Goal: Information Seeking & Learning: Learn about a topic

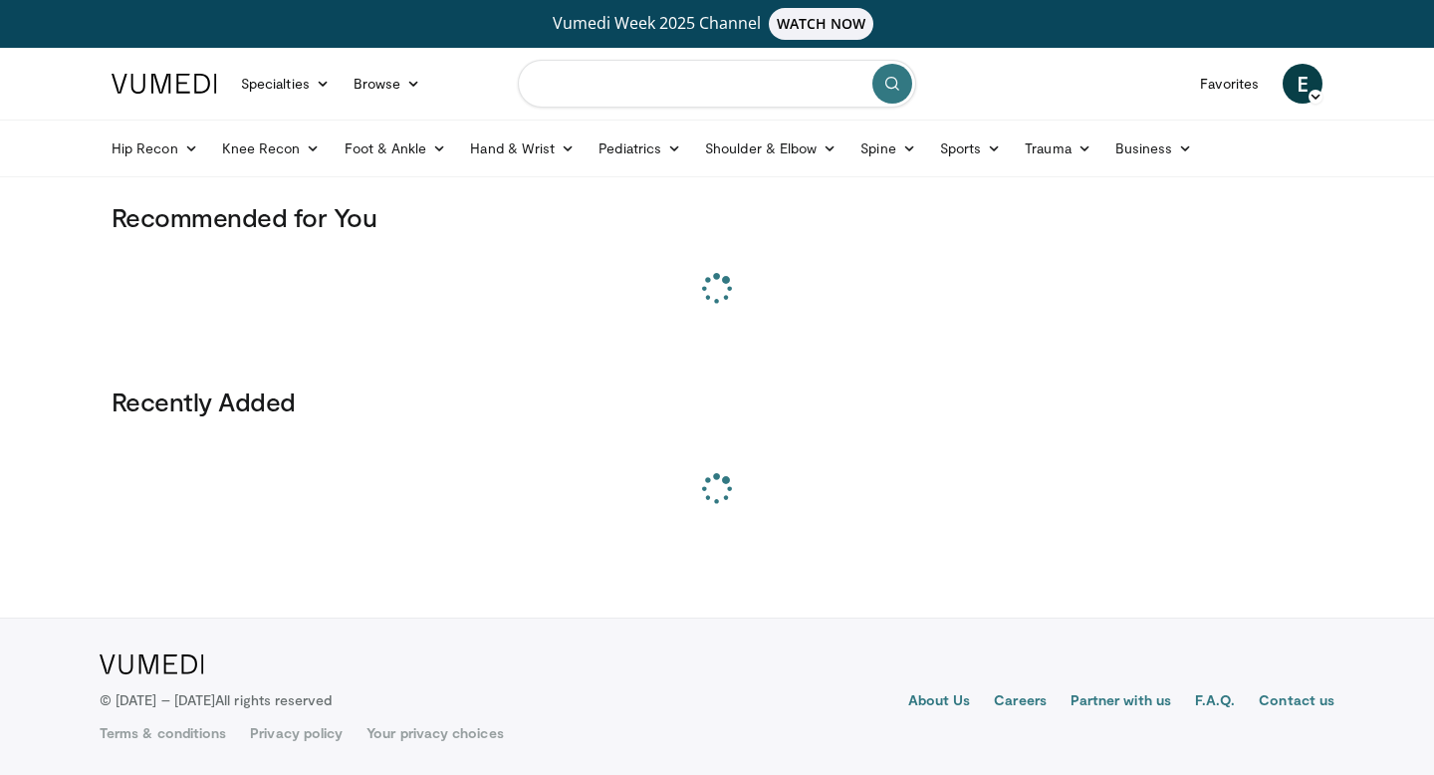
click at [629, 82] on input "Search topics, interventions" at bounding box center [717, 84] width 398 height 48
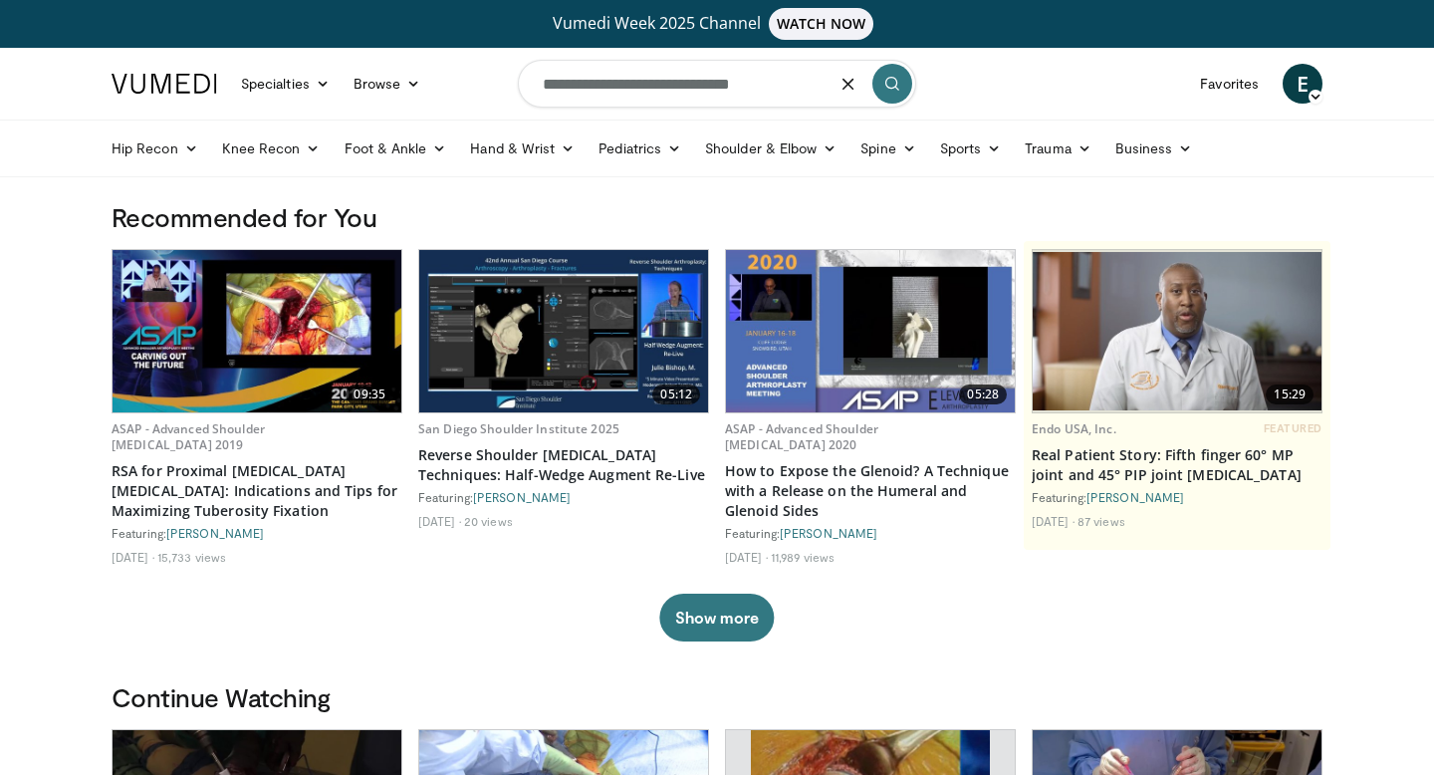
type input "**********"
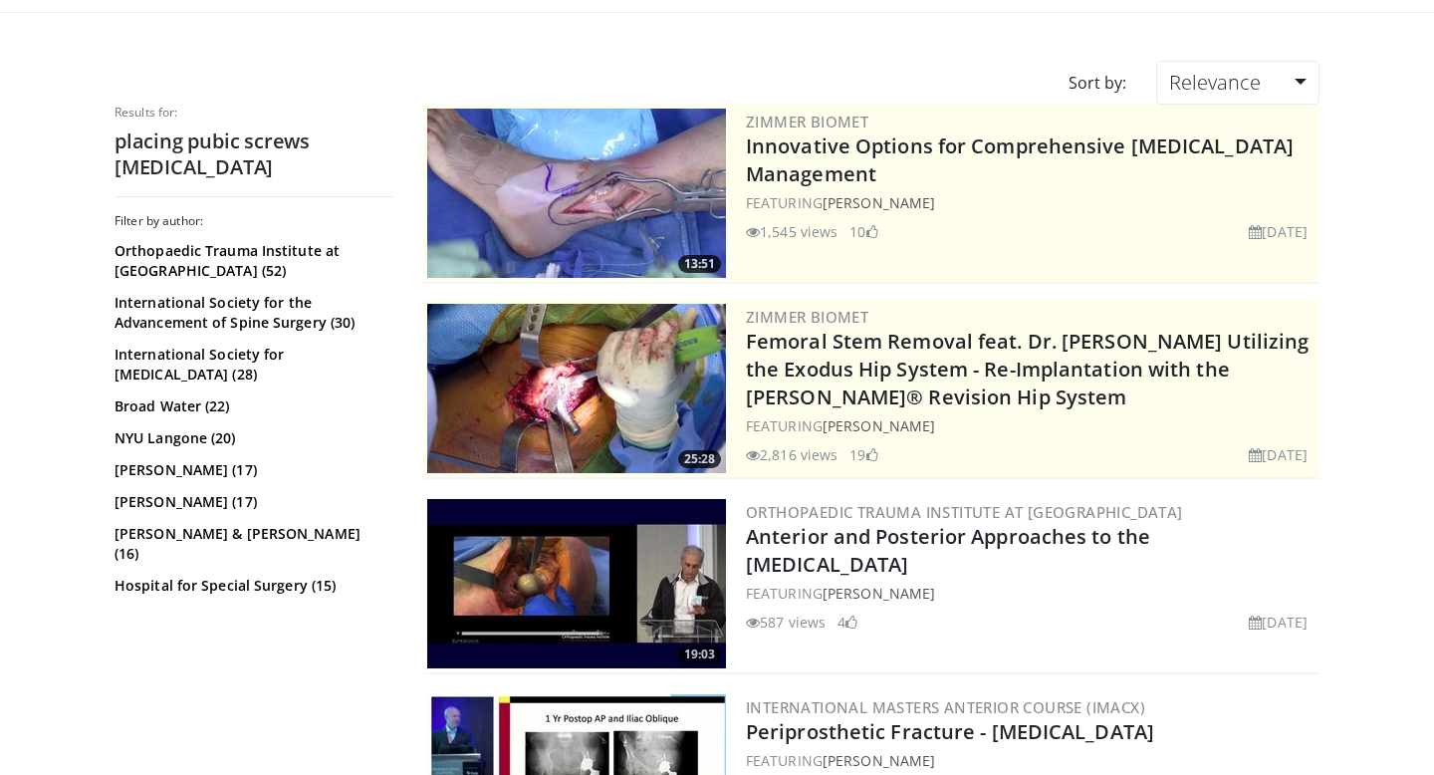
scroll to position [189, 0]
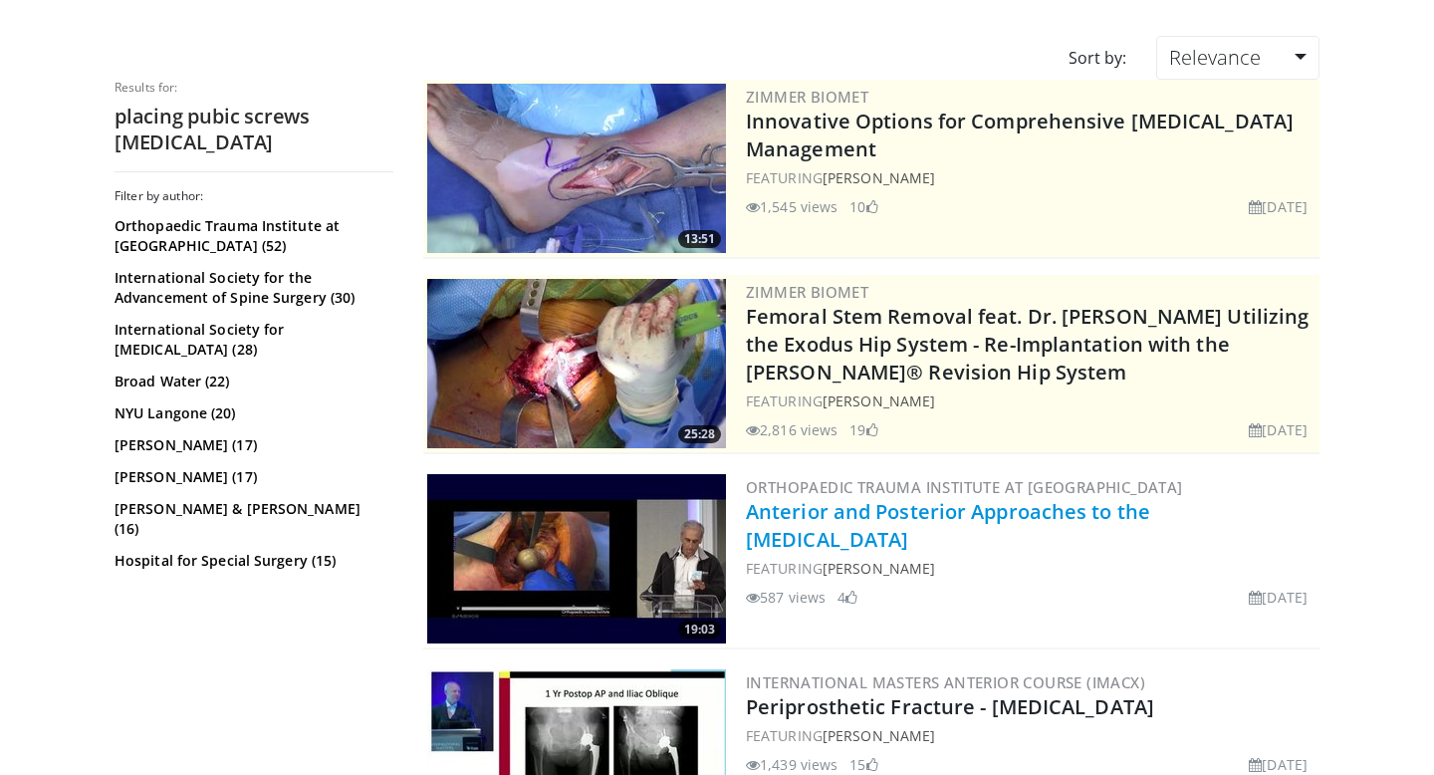
click at [967, 512] on link "Anterior and Posterior Approaches to the [MEDICAL_DATA]" at bounding box center [948, 525] width 404 height 55
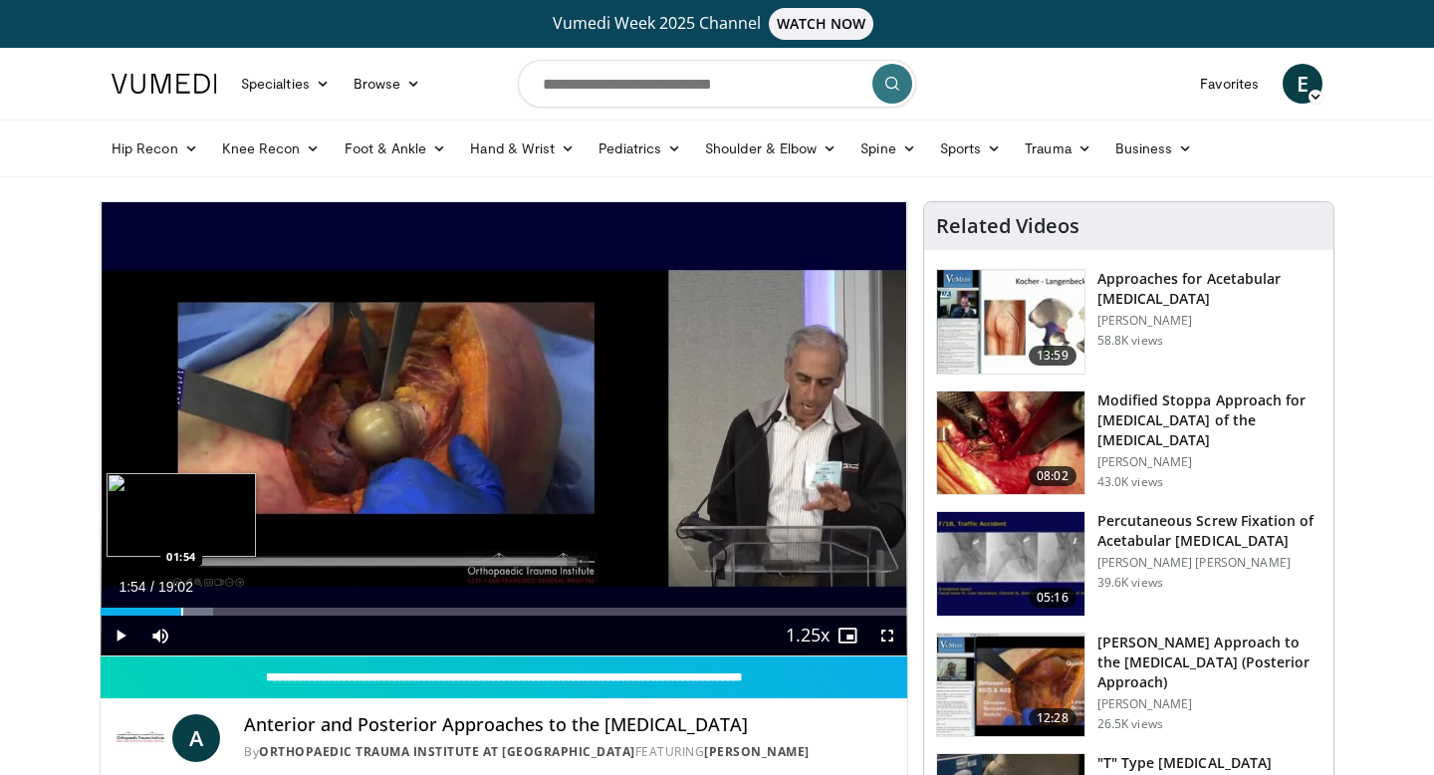
click at [180, 612] on div "Loaded : 13.97% 01:54 01:54" at bounding box center [504, 611] width 807 height 8
click at [197, 612] on div "Progress Bar" at bounding box center [198, 611] width 2 height 8
click at [210, 611] on div "Progress Bar" at bounding box center [211, 611] width 2 height 8
click at [238, 615] on div "Current Time 3:01 / Duration 19:02 Pause Skip Backward Skip Forward Mute 0% Loa…" at bounding box center [504, 635] width 807 height 40
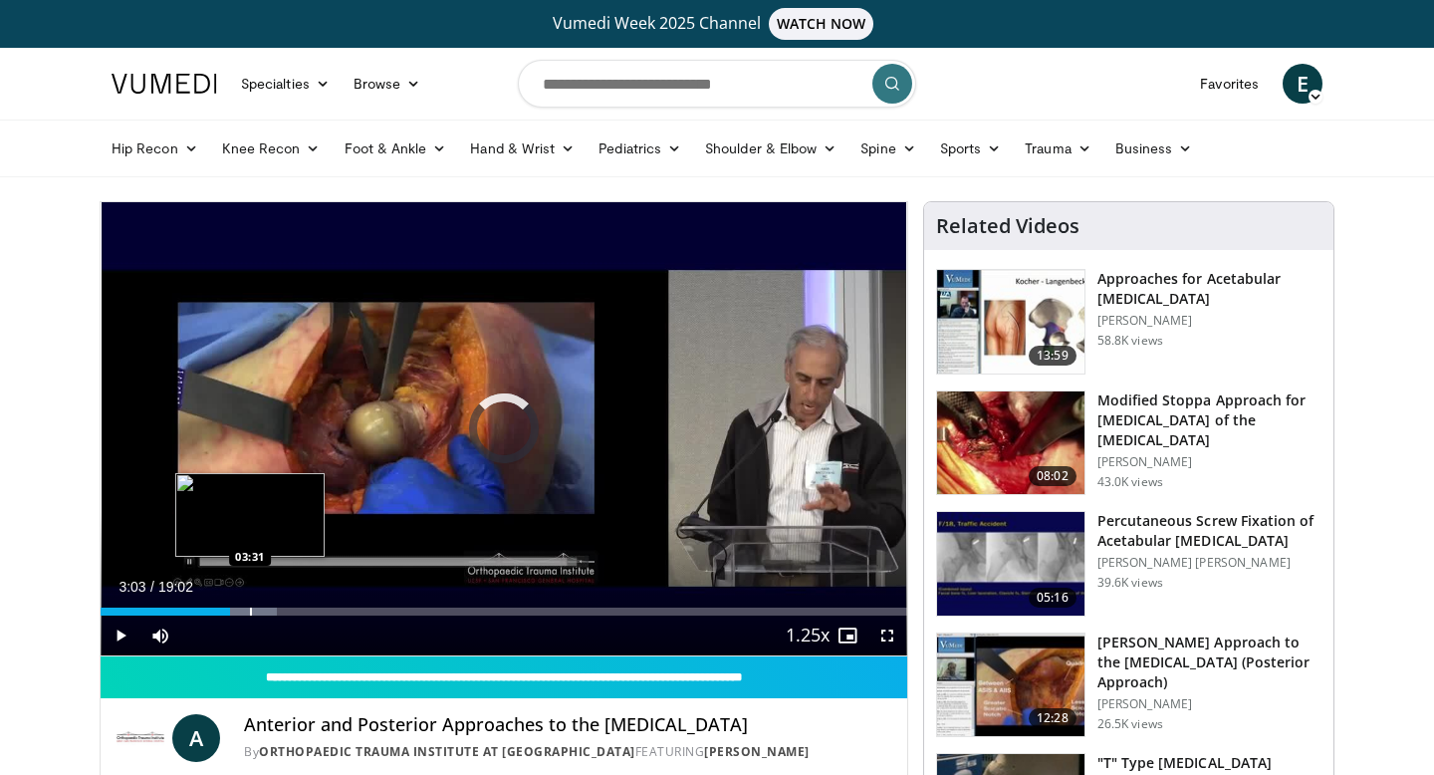
click at [250, 612] on div "Progress Bar" at bounding box center [251, 611] width 2 height 8
click at [889, 636] on span "Video Player" at bounding box center [887, 635] width 40 height 40
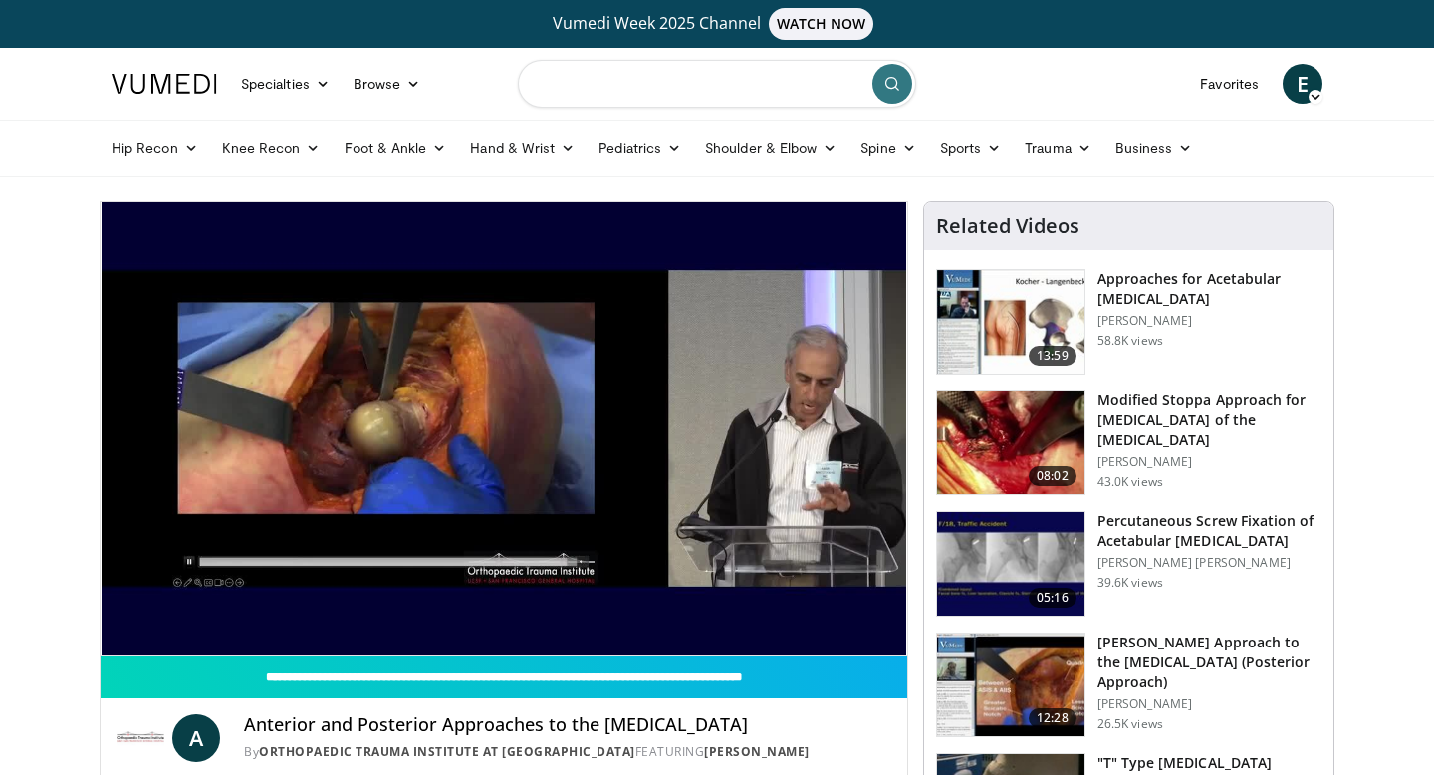
click at [671, 91] on input "Search topics, interventions" at bounding box center [717, 84] width 398 height 48
type input "**********"
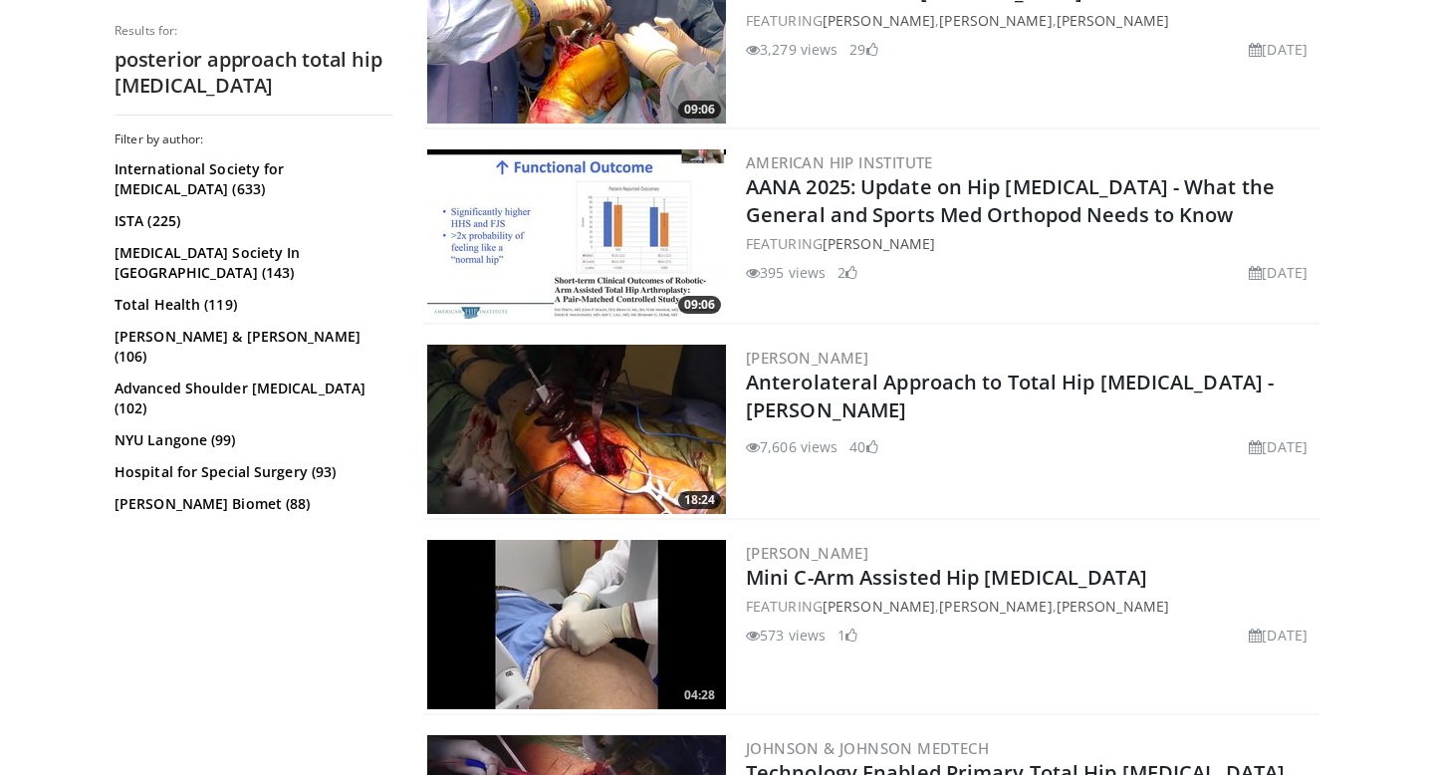
scroll to position [2466, 0]
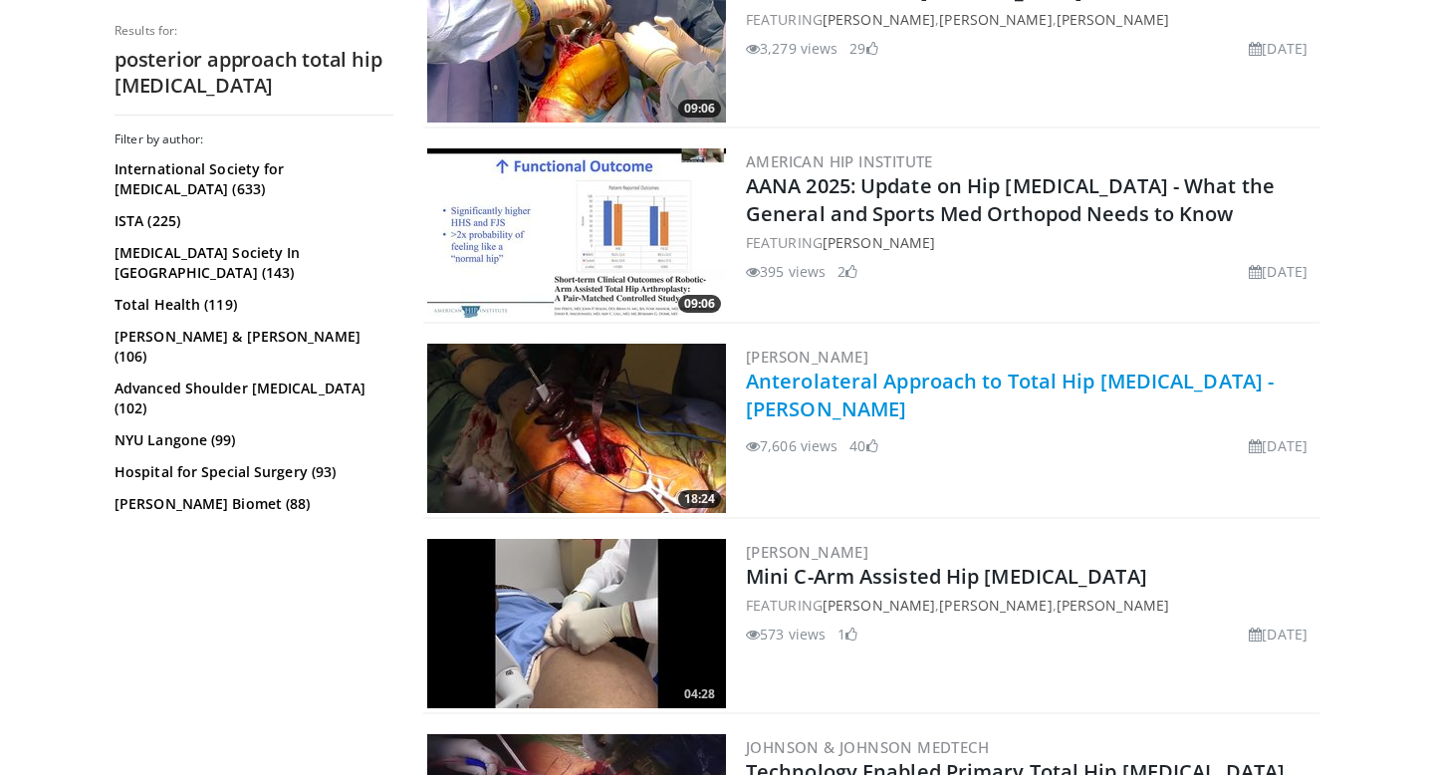
click at [939, 384] on link "Anterolateral Approach to Total Hip Arthroplasty - Dr. Frank Ebert" at bounding box center [1010, 394] width 528 height 55
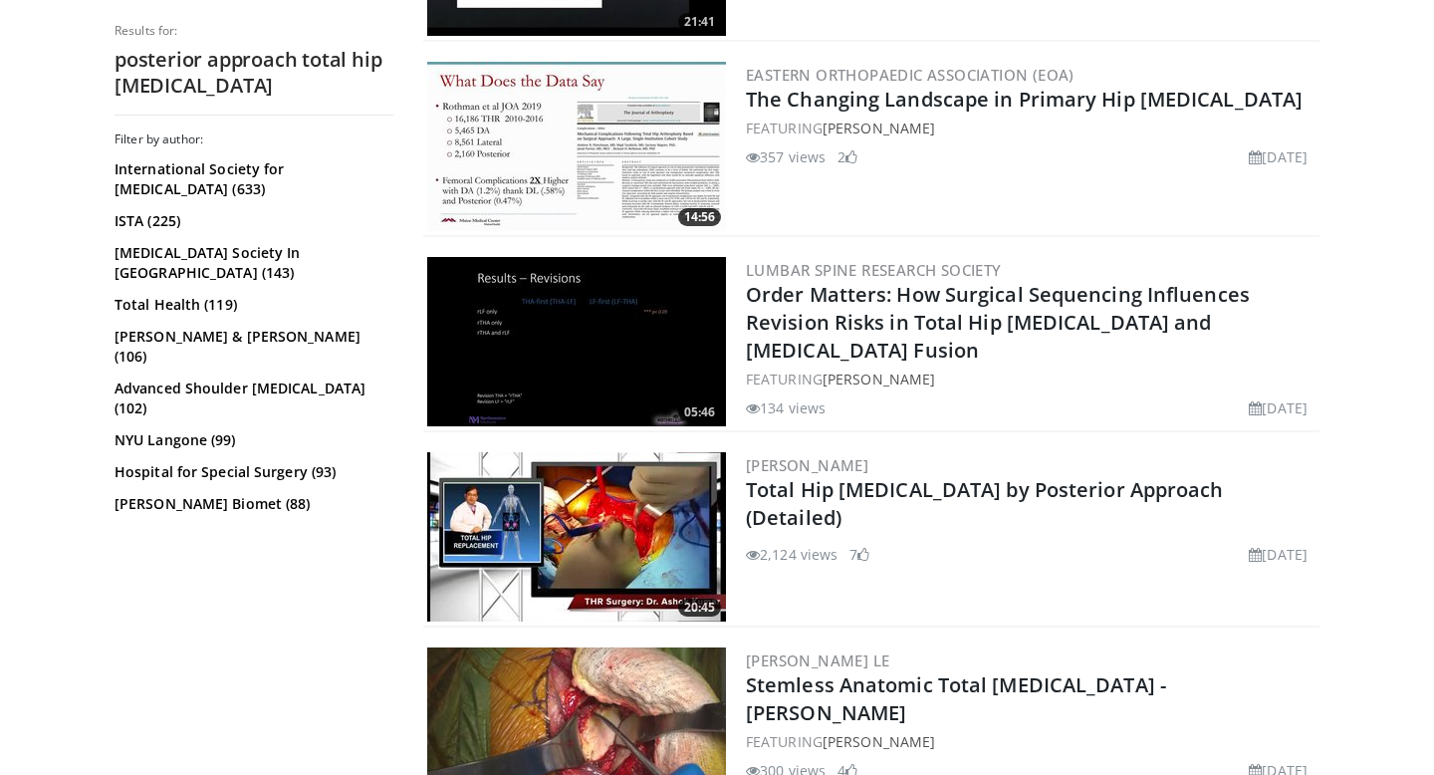
scroll to position [3739, 0]
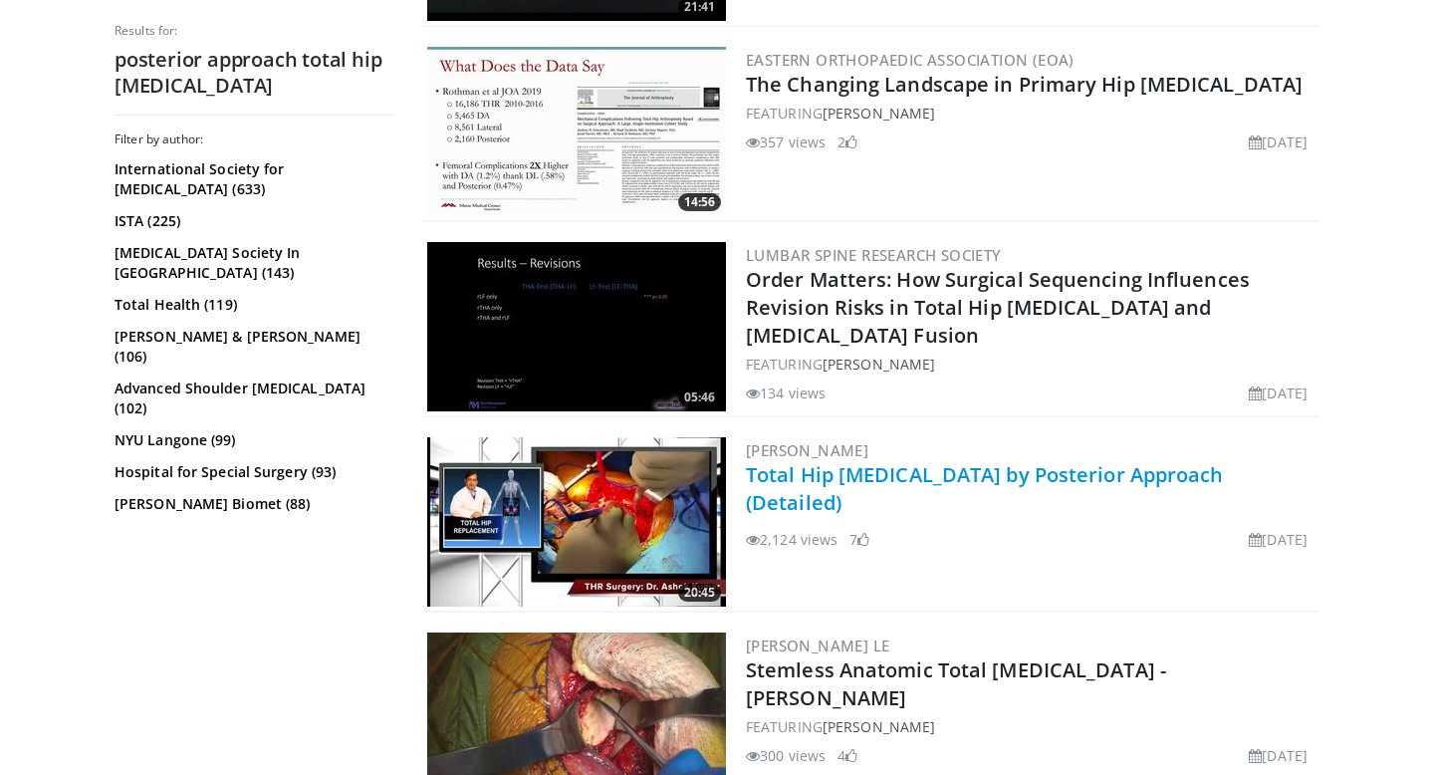
click at [809, 478] on link "Total Hip Arthroplasty by Posterior Approach (Detailed)" at bounding box center [985, 488] width 478 height 55
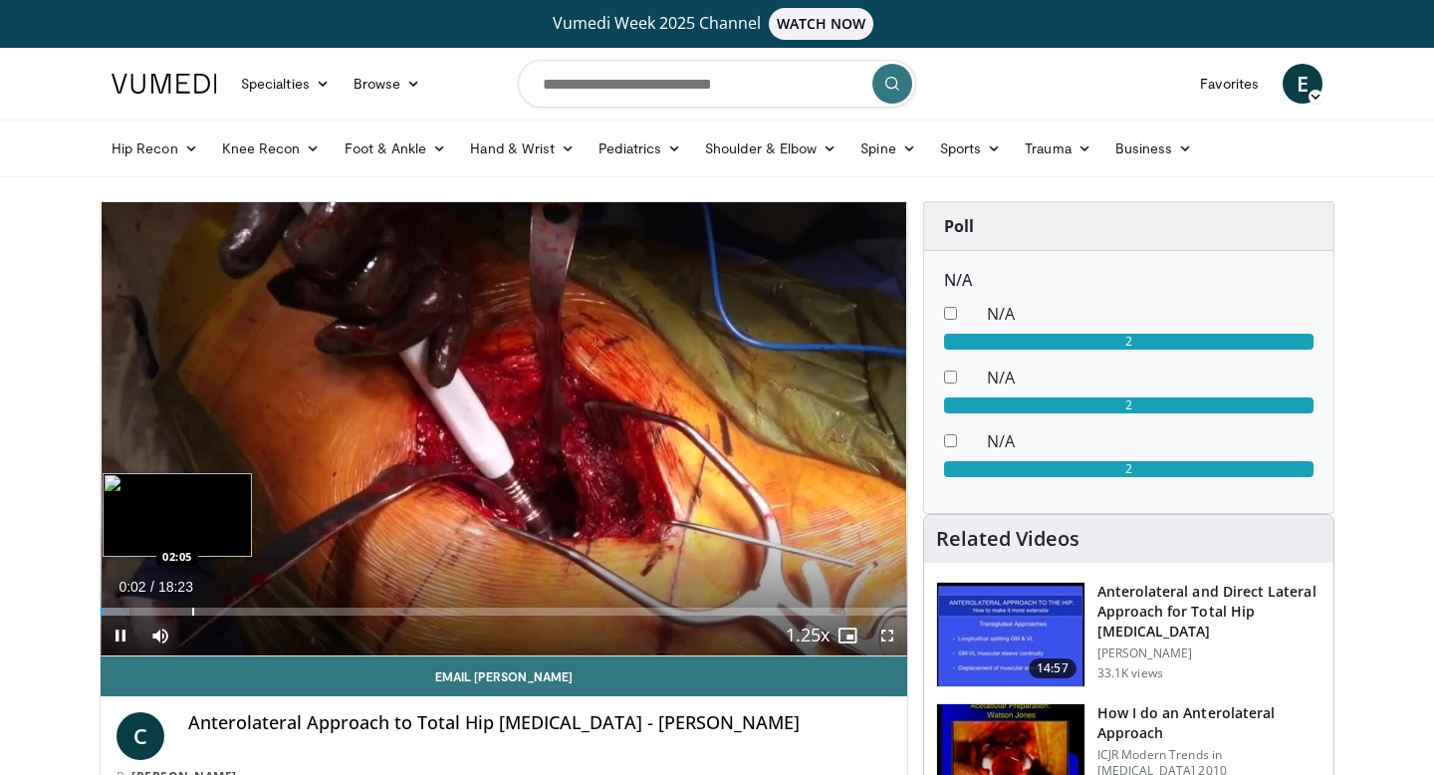
click at [192, 607] on div "Progress Bar" at bounding box center [193, 611] width 2 height 8
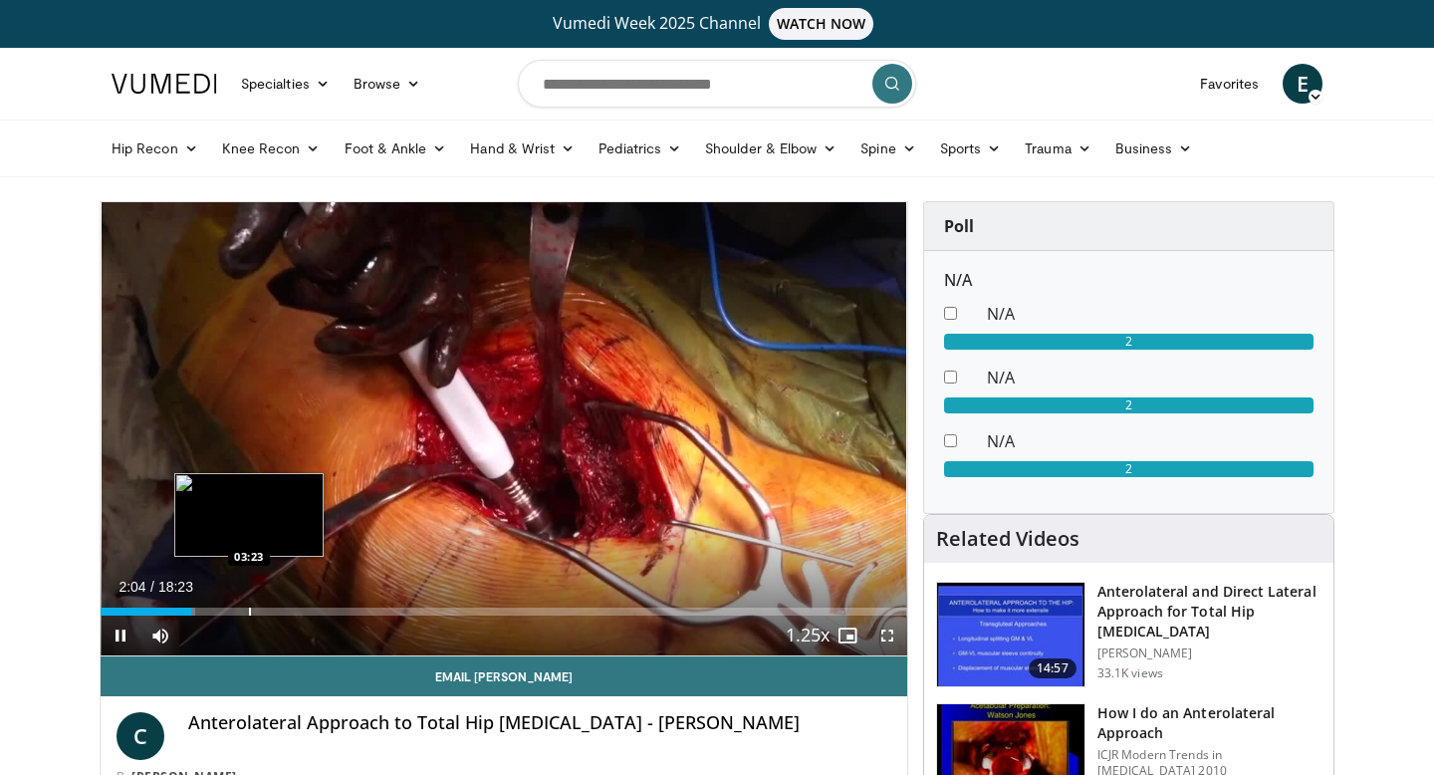
click at [249, 607] on div "Progress Bar" at bounding box center [250, 611] width 2 height 8
click at [266, 608] on div "Progress Bar" at bounding box center [267, 611] width 2 height 8
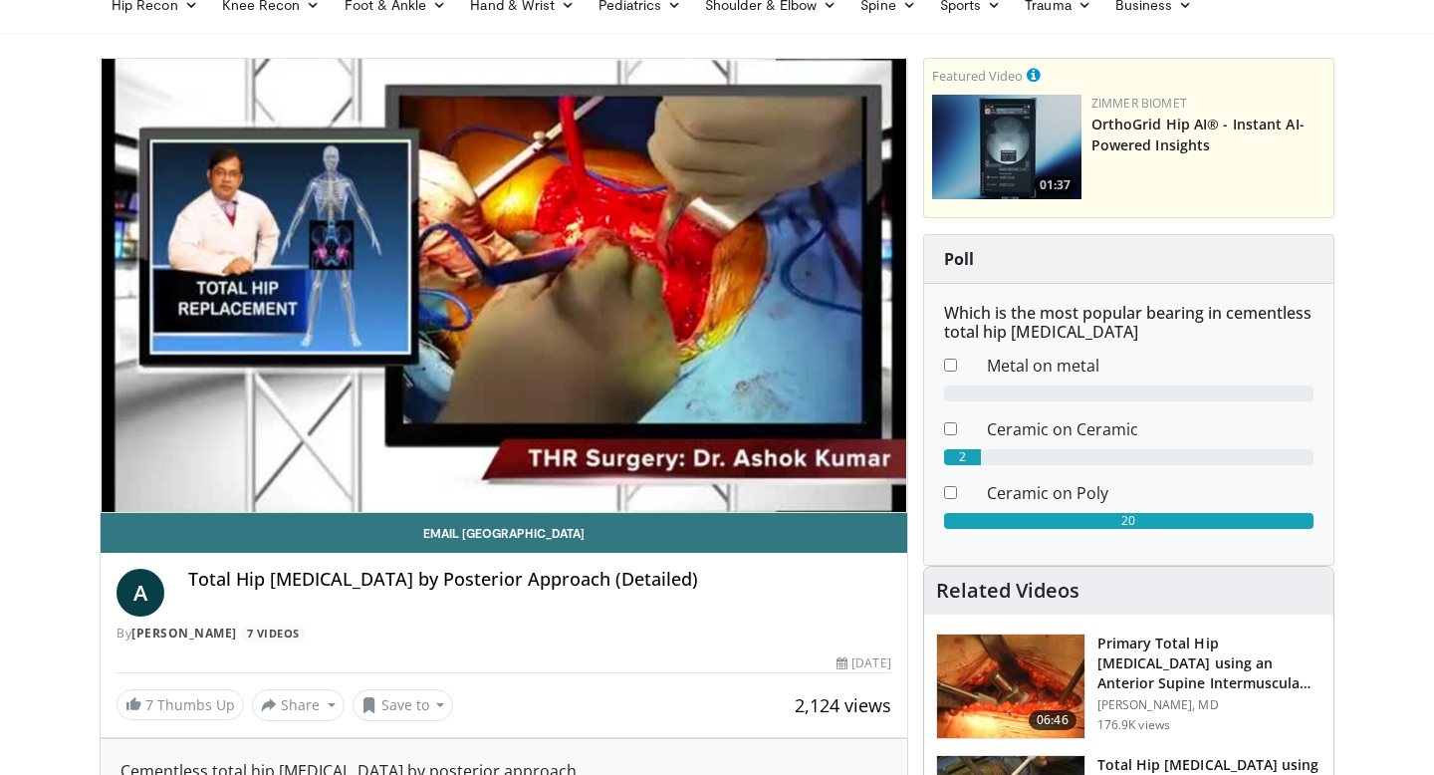
scroll to position [128, 0]
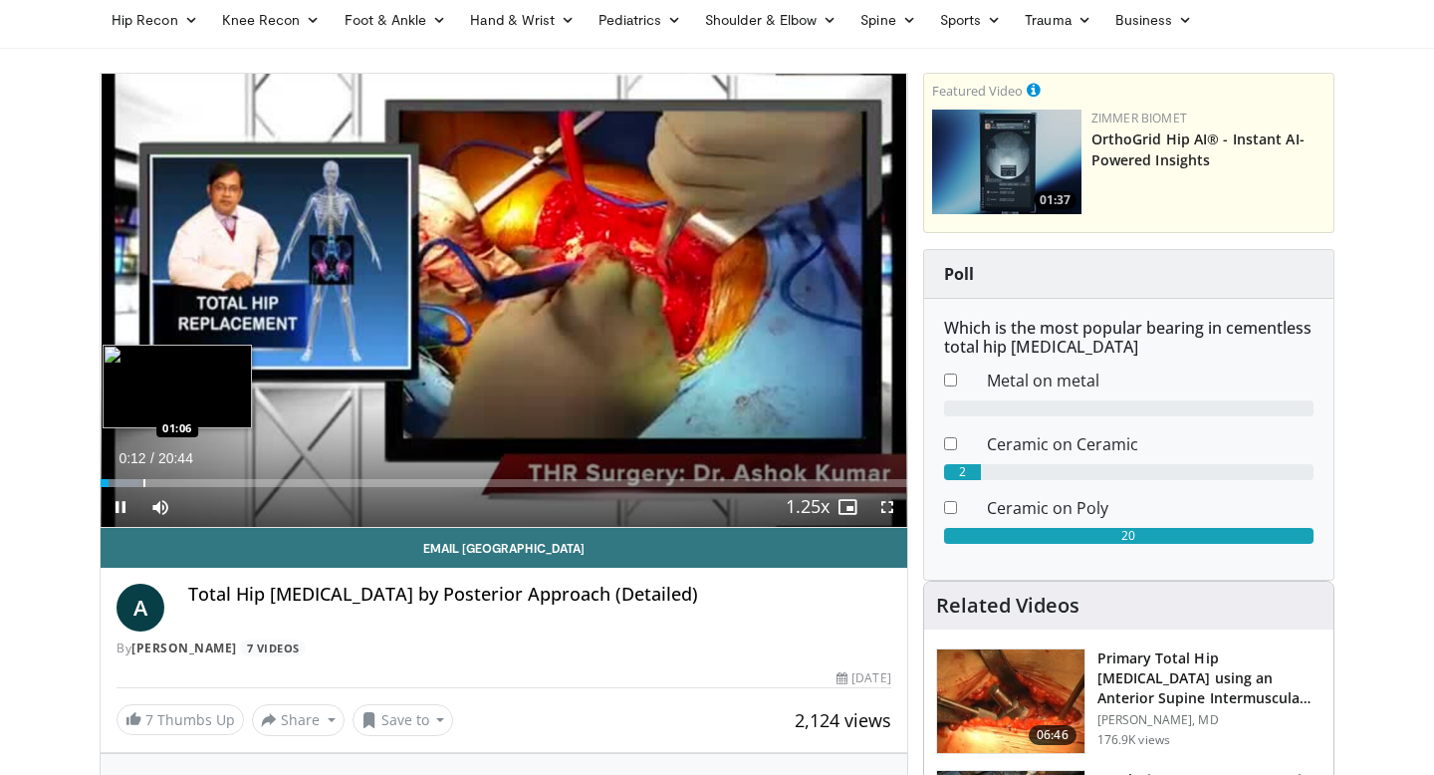
click at [143, 486] on div "Progress Bar" at bounding box center [144, 483] width 2 height 8
click at [152, 486] on div "Progress Bar" at bounding box center [153, 483] width 2 height 8
click at [161, 485] on div "Progress Bar" at bounding box center [162, 483] width 2 height 8
click at [171, 486] on div "Progress Bar" at bounding box center [172, 483] width 2 height 8
click at [181, 486] on div "Progress Bar" at bounding box center [182, 483] width 2 height 8
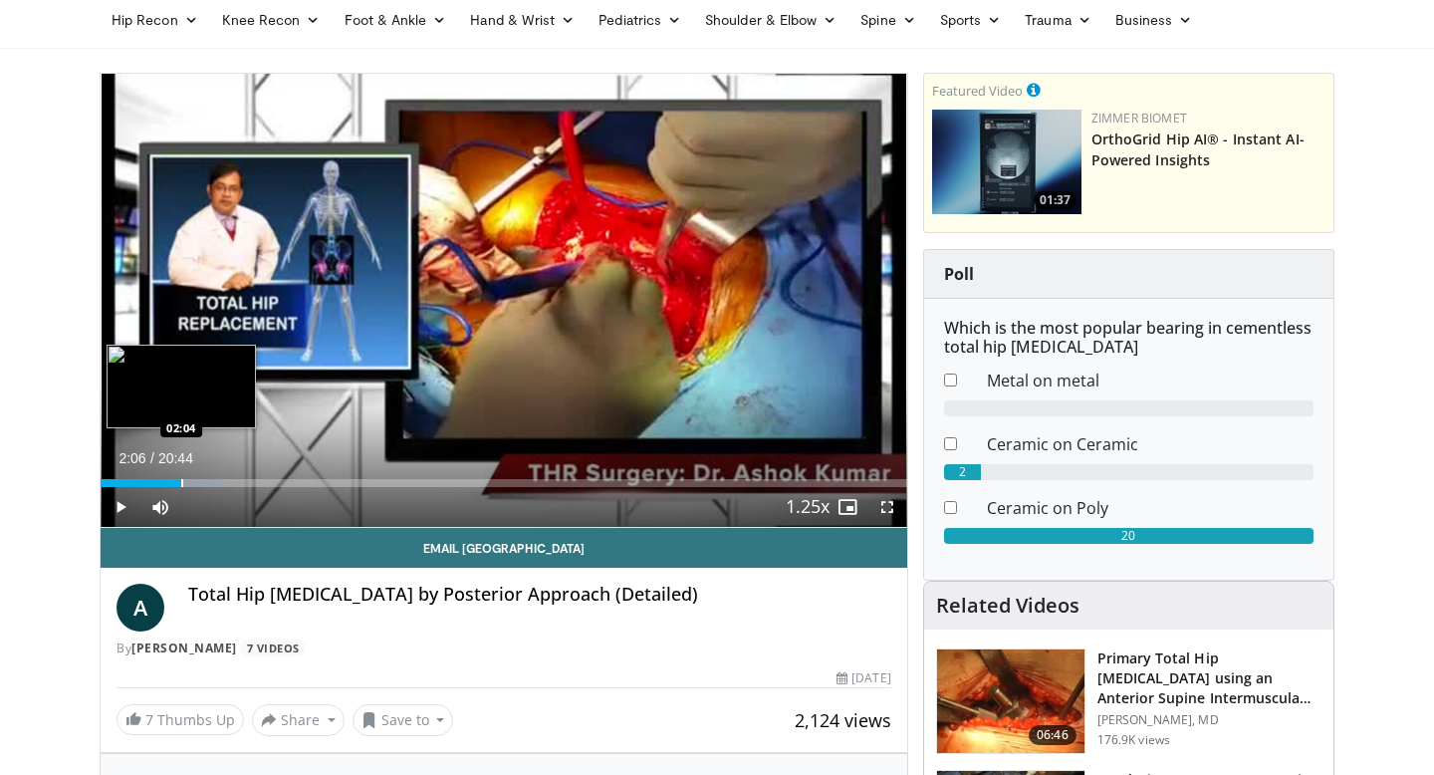
click at [181, 486] on div "Progress Bar" at bounding box center [182, 483] width 2 height 8
click at [203, 484] on div "Progress Bar" at bounding box center [204, 483] width 2 height 8
click at [213, 484] on div "Progress Bar" at bounding box center [212, 483] width 2 height 8
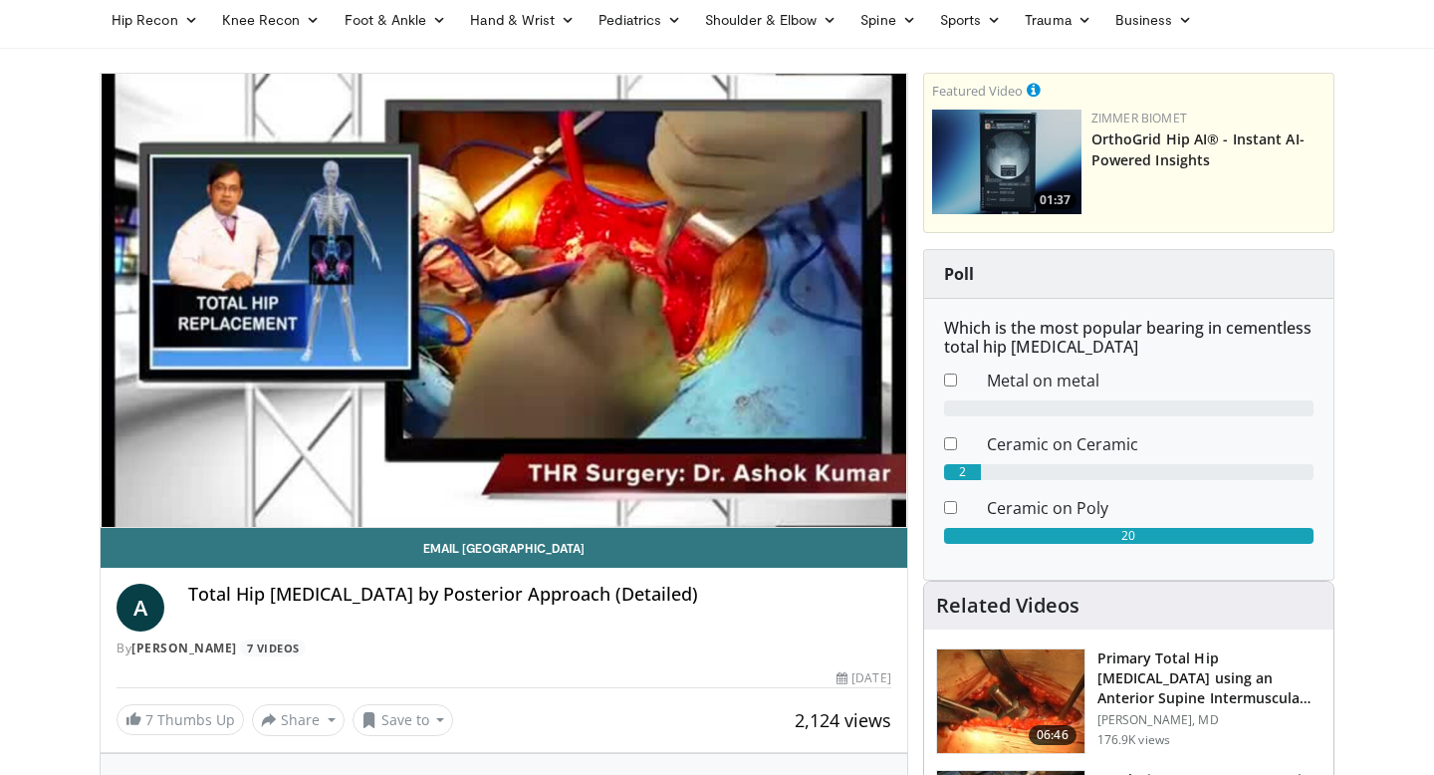
click at [214, 484] on div "10 seconds Tap to unmute" at bounding box center [504, 300] width 807 height 453
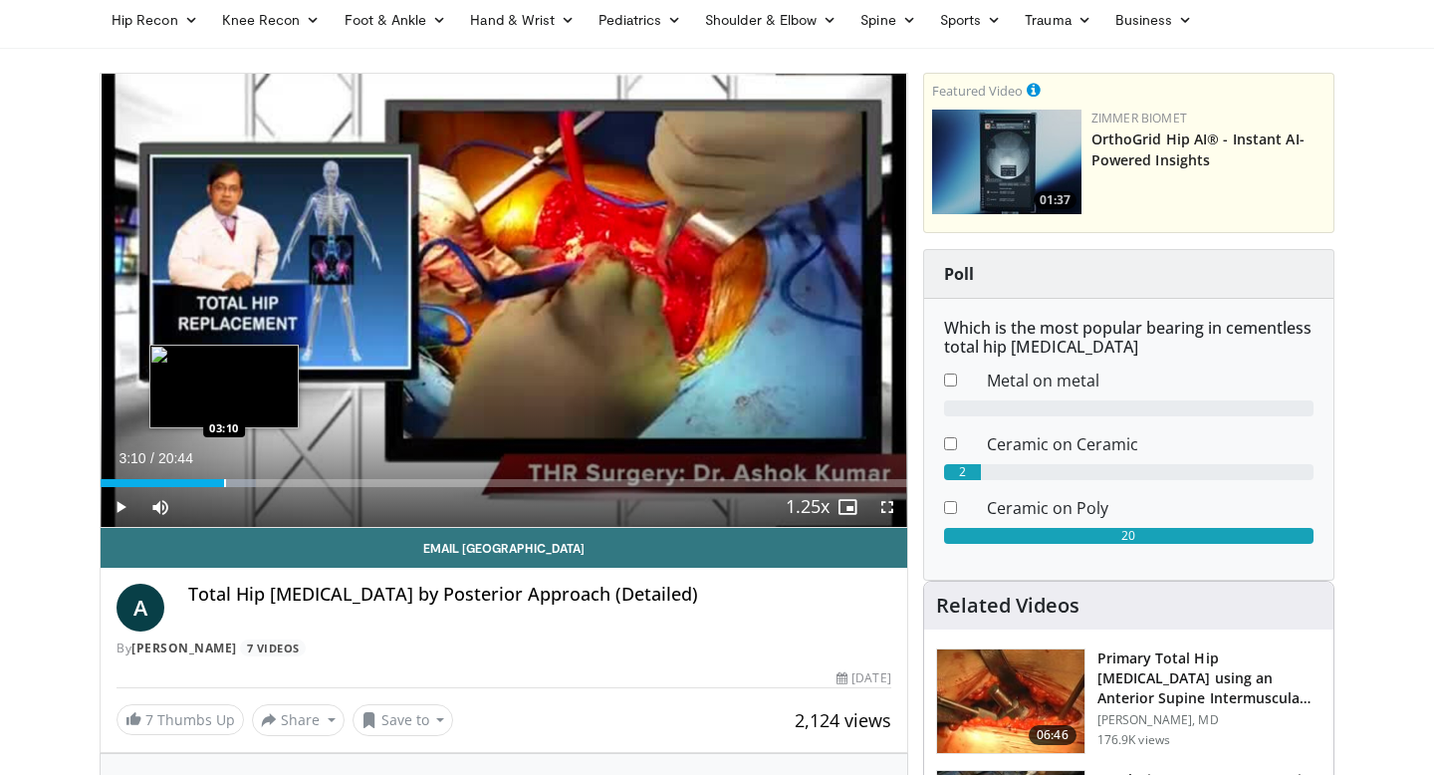
click at [224, 486] on div "Progress Bar" at bounding box center [225, 483] width 2 height 8
click at [235, 485] on div "Progress Bar" at bounding box center [236, 483] width 2 height 8
click at [242, 486] on div "Progress Bar" at bounding box center [243, 483] width 2 height 8
click at [252, 486] on div "Progress Bar" at bounding box center [253, 483] width 2 height 8
click at [255, 486] on div "Progress Bar" at bounding box center [255, 483] width 2 height 8
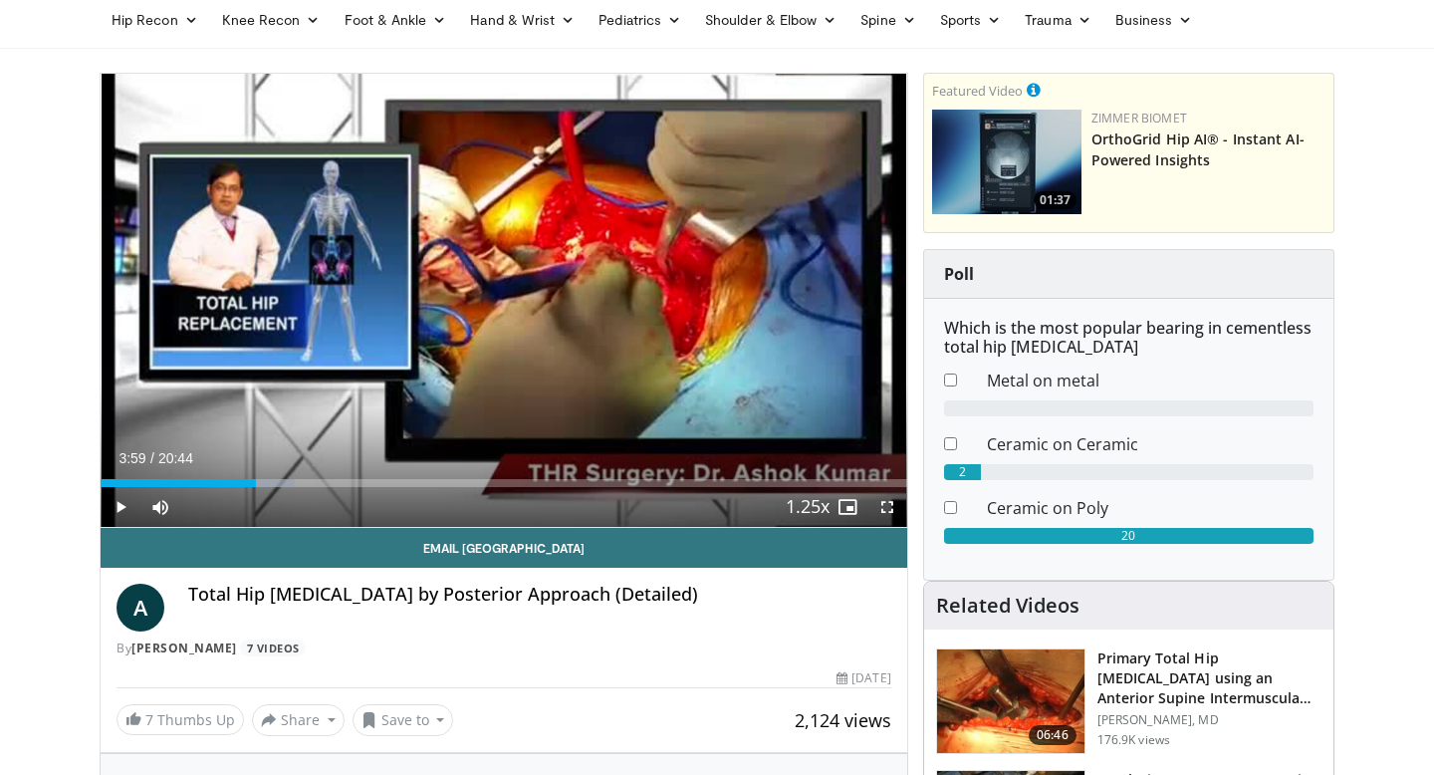
click at [263, 488] on div "Current Time 3:59 / Duration 20:44 Play Skip Backward Skip Forward Mute 0% Load…" at bounding box center [504, 507] width 807 height 40
click at [271, 487] on div "Current Time 3:59 / Duration 20:44 Play Skip Backward Skip Forward Mute 0% Load…" at bounding box center [504, 507] width 807 height 40
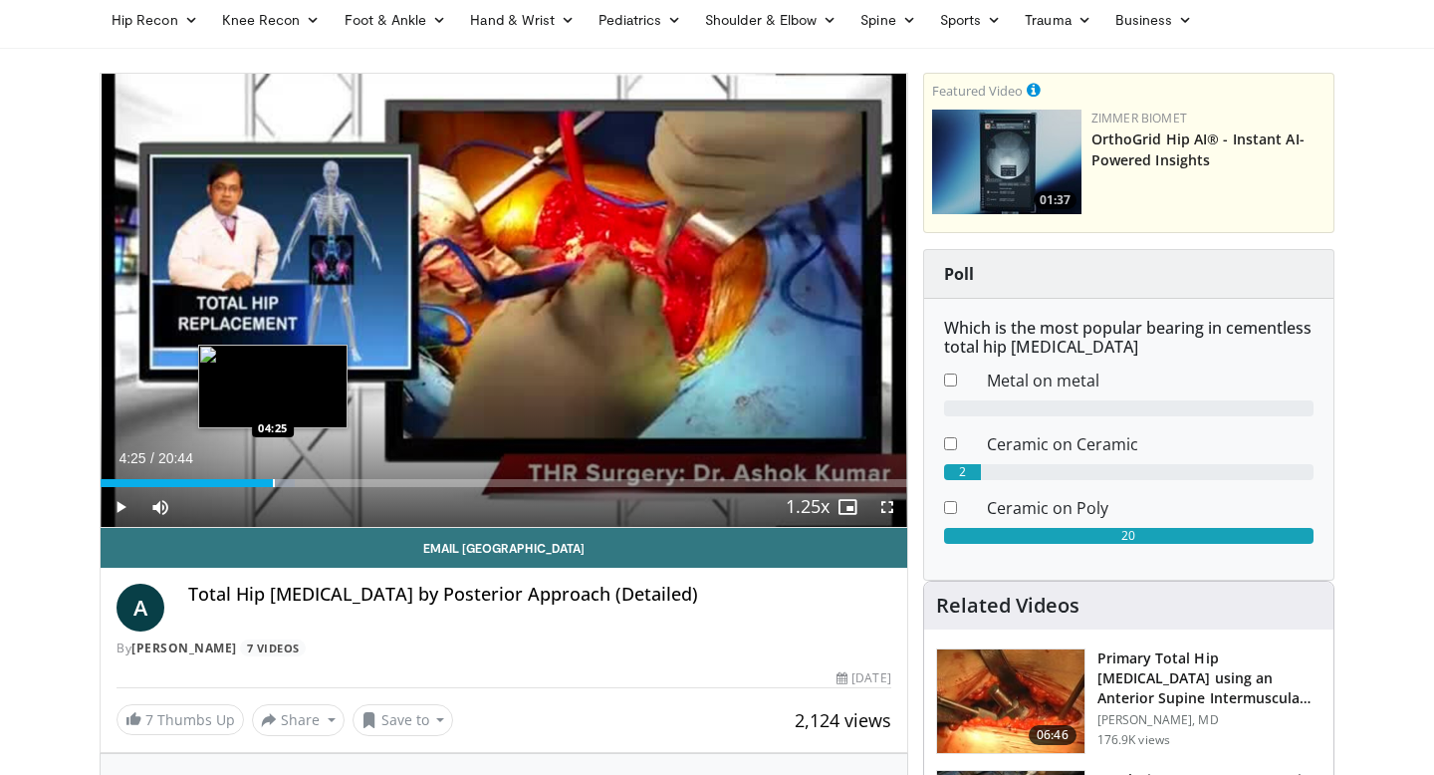
click at [273, 484] on div "Progress Bar" at bounding box center [274, 483] width 2 height 8
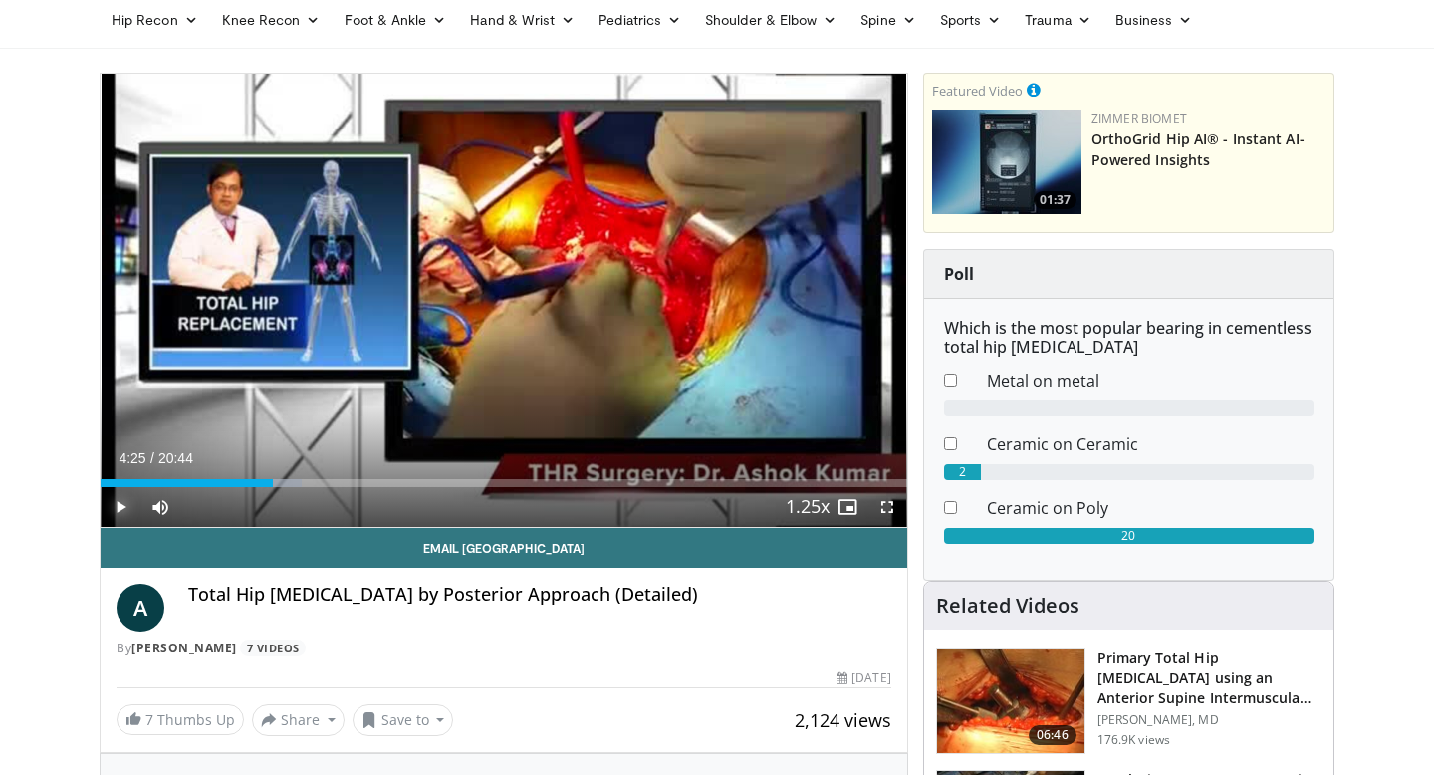
click at [117, 501] on span "Video Player" at bounding box center [121, 507] width 40 height 40
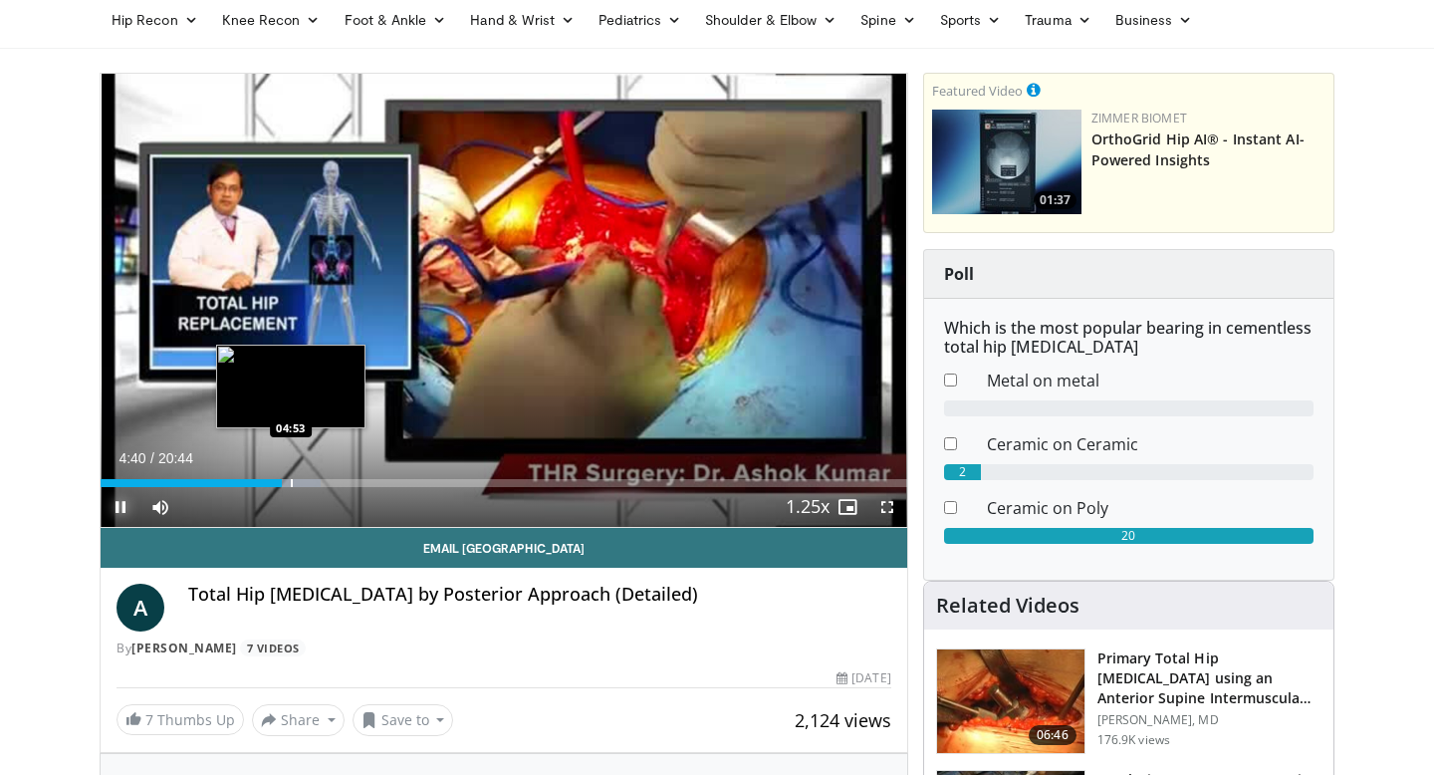
click at [292, 481] on div "Progress Bar" at bounding box center [292, 483] width 2 height 8
click at [310, 479] on div "Progress Bar" at bounding box center [311, 483] width 2 height 8
click at [323, 485] on div "Progress Bar" at bounding box center [324, 483] width 2 height 8
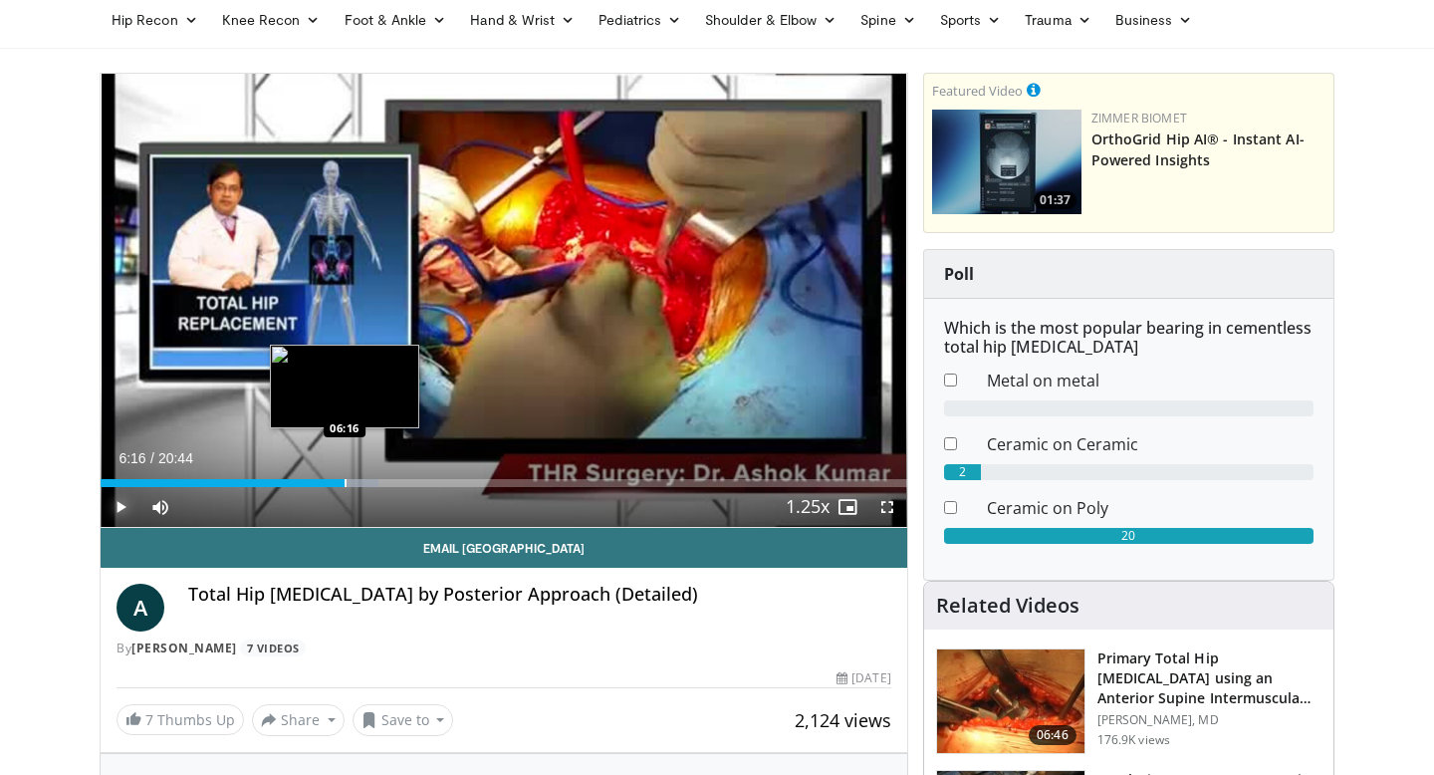
click at [345, 484] on div "Progress Bar" at bounding box center [346, 483] width 2 height 8
click at [353, 485] on div "Progress Bar" at bounding box center [354, 483] width 2 height 8
click at [356, 485] on div "10 seconds Tap to unmute" at bounding box center [504, 300] width 807 height 453
click at [360, 485] on div "Progress Bar" at bounding box center [361, 483] width 2 height 8
click at [366, 485] on div "Progress Bar" at bounding box center [367, 483] width 2 height 8
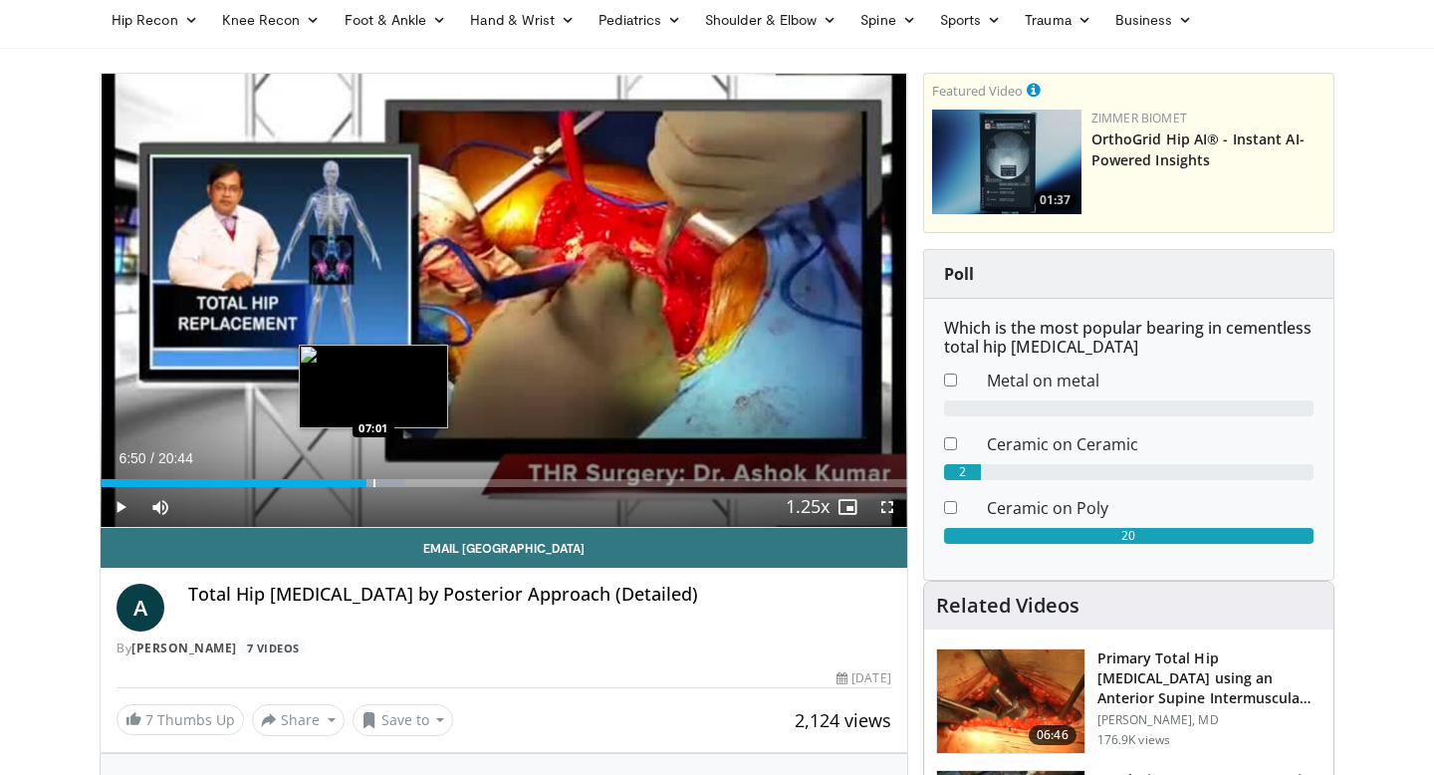
click at [374, 485] on div "Progress Bar" at bounding box center [374, 483] width 2 height 8
click at [382, 485] on div "Progress Bar" at bounding box center [383, 483] width 2 height 8
click at [388, 484] on div "Progress Bar" at bounding box center [389, 483] width 2 height 8
click at [389, 484] on div "Progress Bar" at bounding box center [390, 483] width 2 height 8
click at [398, 484] on div "Progress Bar" at bounding box center [399, 483] width 2 height 8
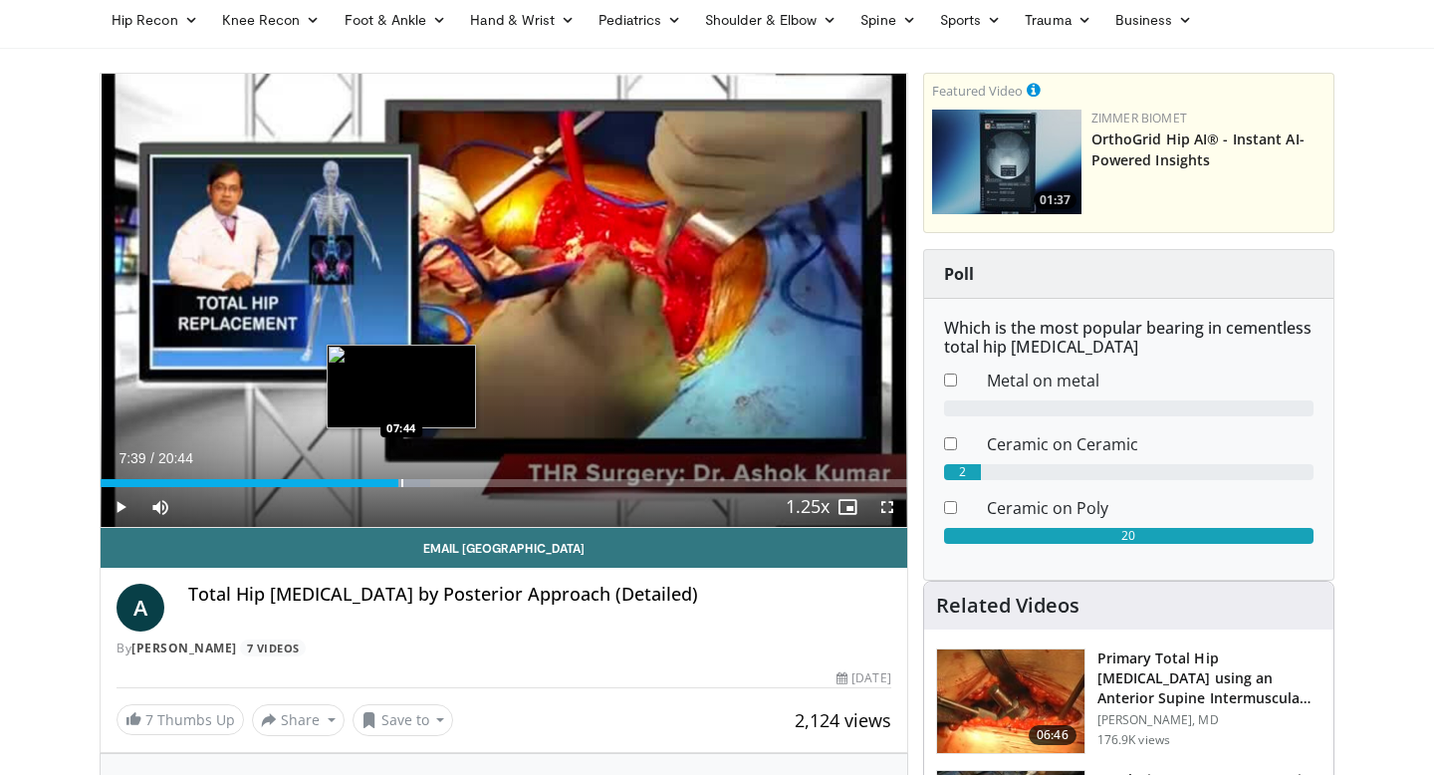
click at [401, 484] on div "Progress Bar" at bounding box center [402, 483] width 2 height 8
click at [403, 484] on div "Progress Bar" at bounding box center [404, 483] width 2 height 8
click at [407, 484] on div "Progress Bar" at bounding box center [408, 483] width 2 height 8
click at [419, 483] on div "Progress Bar" at bounding box center [420, 483] width 2 height 8
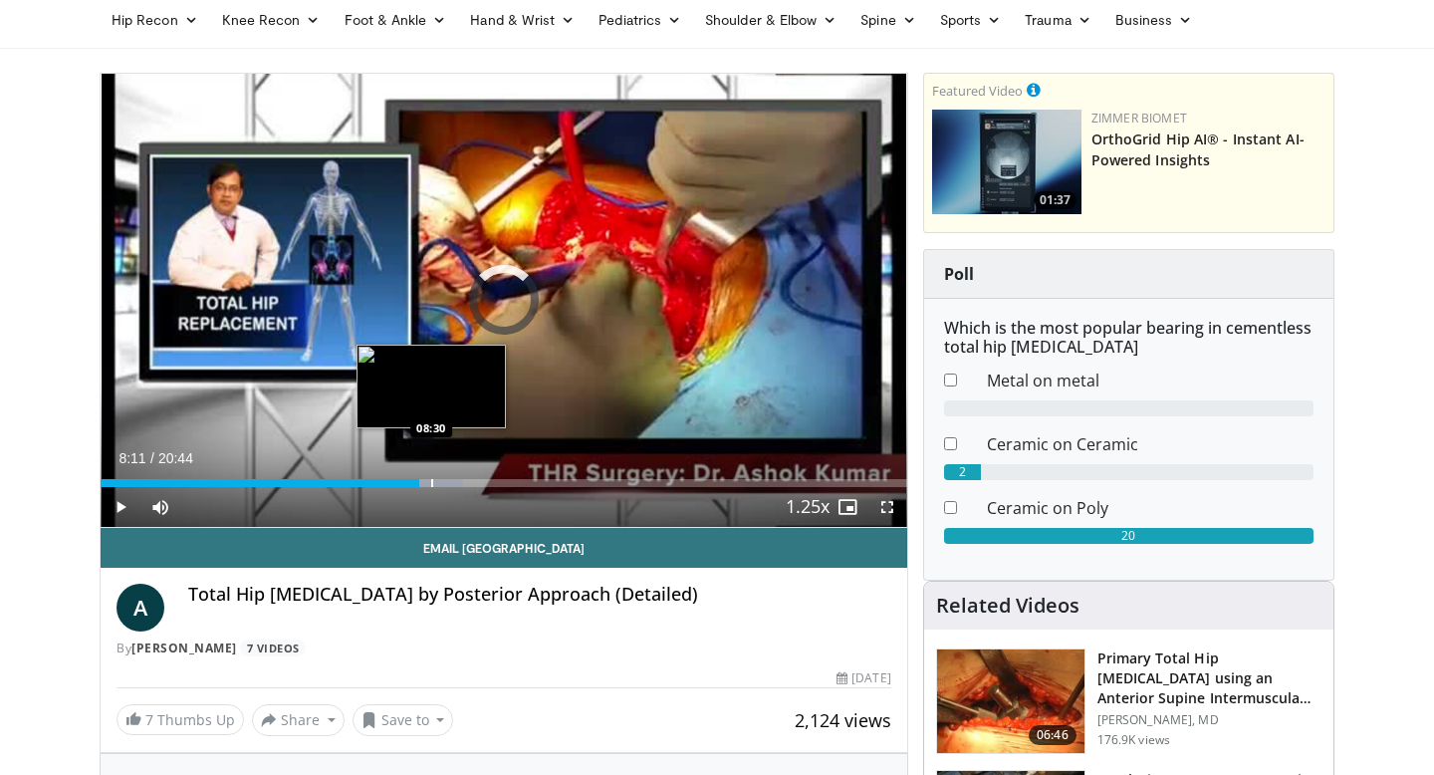
click at [431, 483] on div "Progress Bar" at bounding box center [432, 483] width 2 height 8
click at [437, 483] on div "Progress Bar" at bounding box center [437, 483] width 2 height 8
click at [445, 483] on div "Progress Bar" at bounding box center [445, 483] width 2 height 8
click at [446, 483] on div "Progress Bar" at bounding box center [447, 483] width 2 height 8
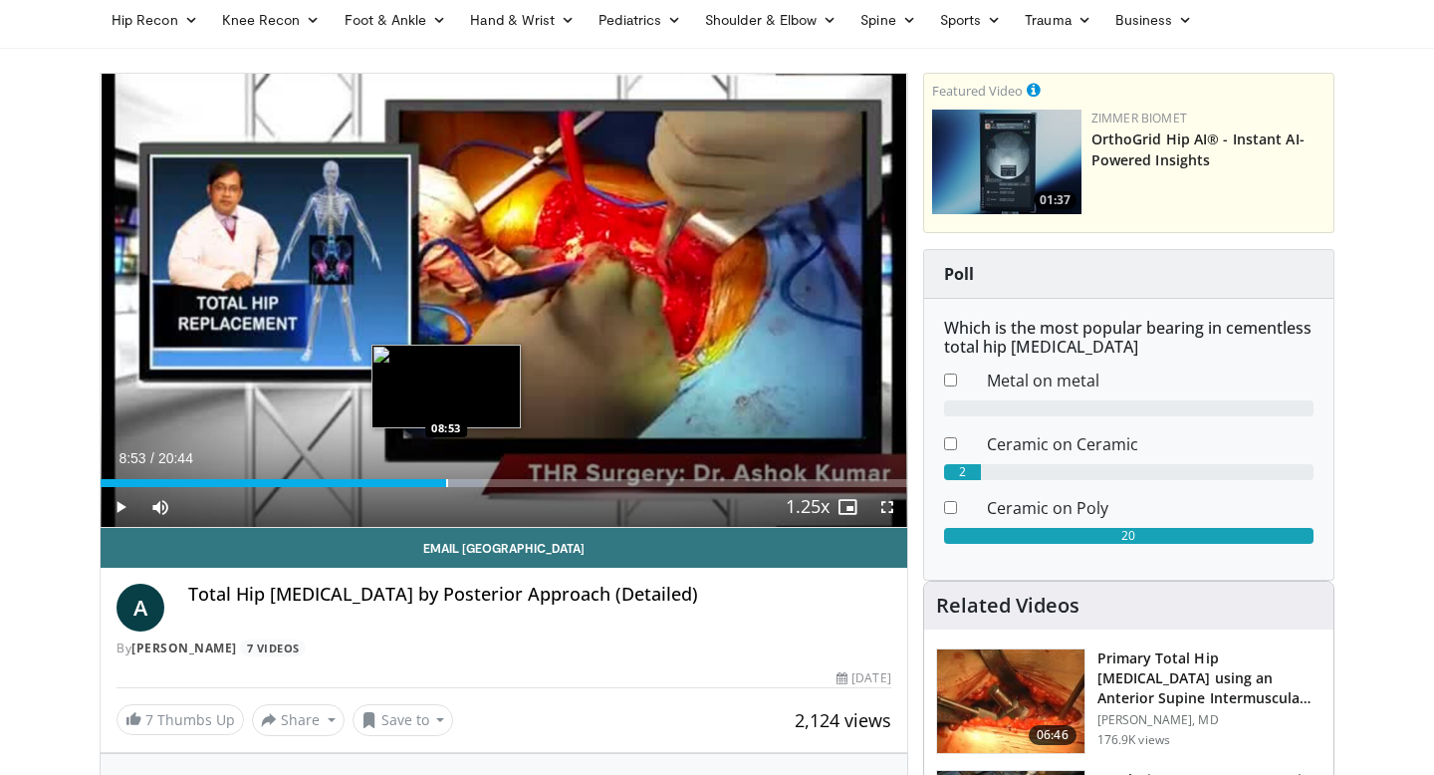
click at [447, 483] on div "Progress Bar" at bounding box center [447, 483] width 2 height 8
click at [450, 483] on div "Progress Bar" at bounding box center [451, 483] width 2 height 8
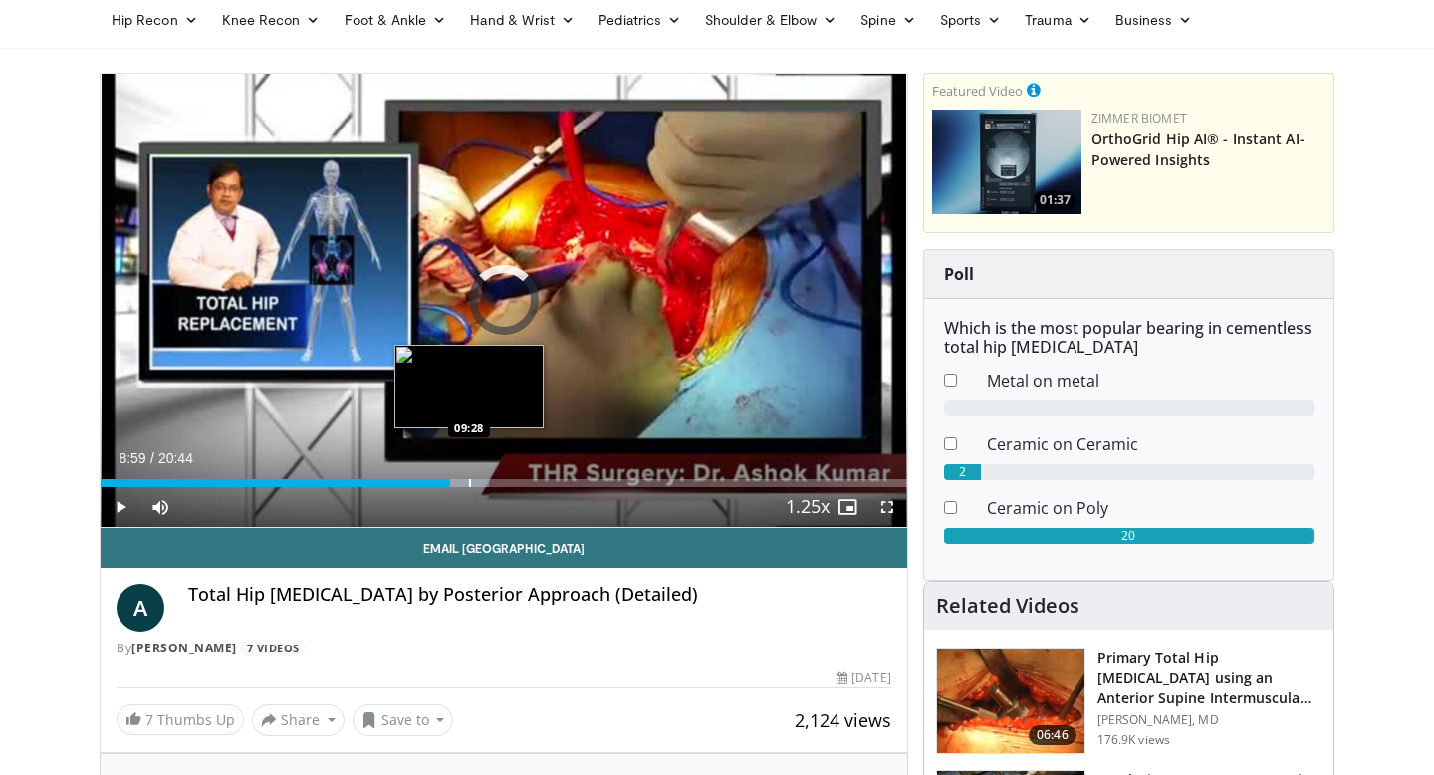
click at [469, 483] on div "Progress Bar" at bounding box center [470, 483] width 2 height 8
click at [478, 483] on div "Progress Bar" at bounding box center [479, 483] width 2 height 8
click at [479, 483] on div "Progress Bar" at bounding box center [480, 483] width 2 height 8
click at [482, 483] on div "Progress Bar" at bounding box center [483, 483] width 2 height 8
click at [483, 483] on div "Loaded : 49.01% 09:48 09:51" at bounding box center [504, 483] width 807 height 8
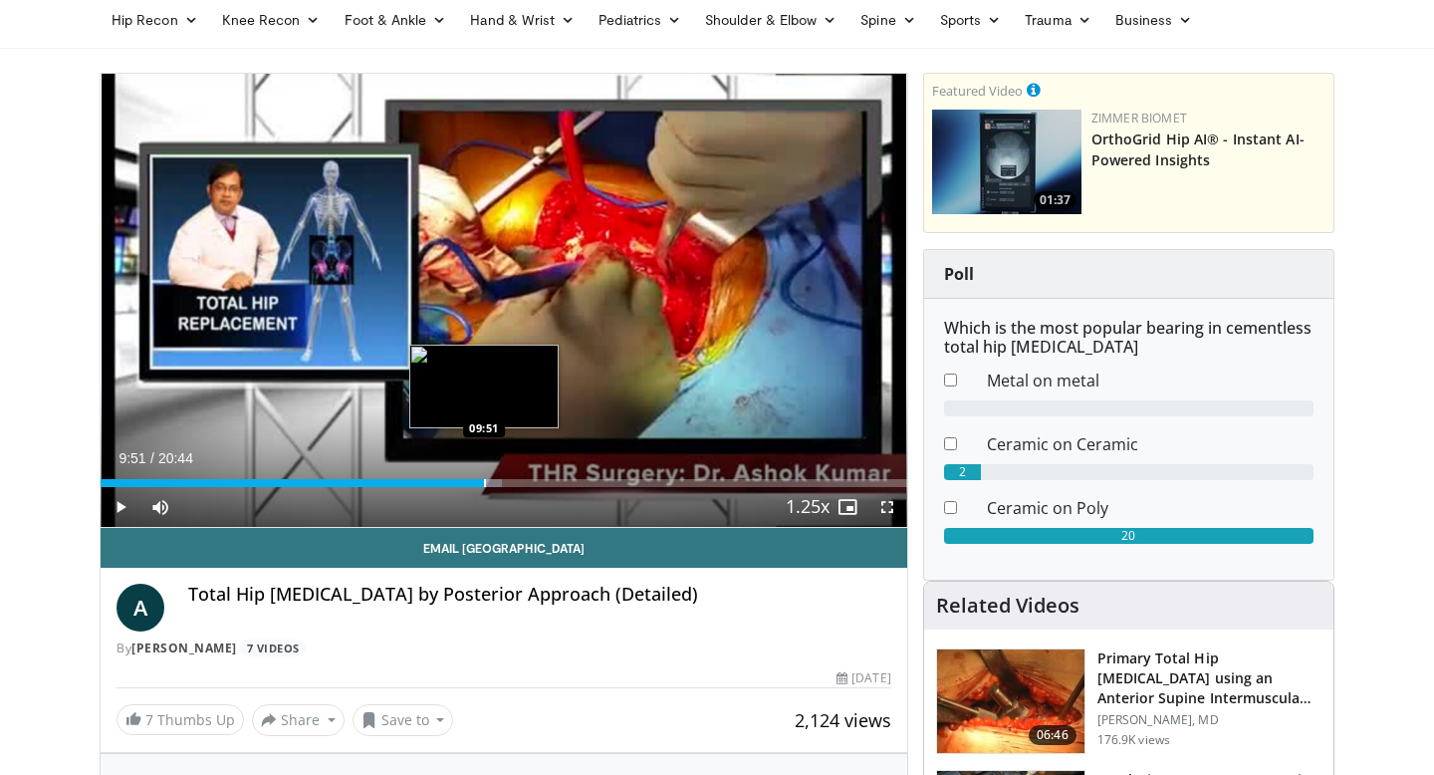
click at [483, 483] on div "Loaded : 49.81% 09:51 09:51" at bounding box center [504, 483] width 807 height 8
